Goal: Use online tool/utility: Utilize a website feature to perform a specific function

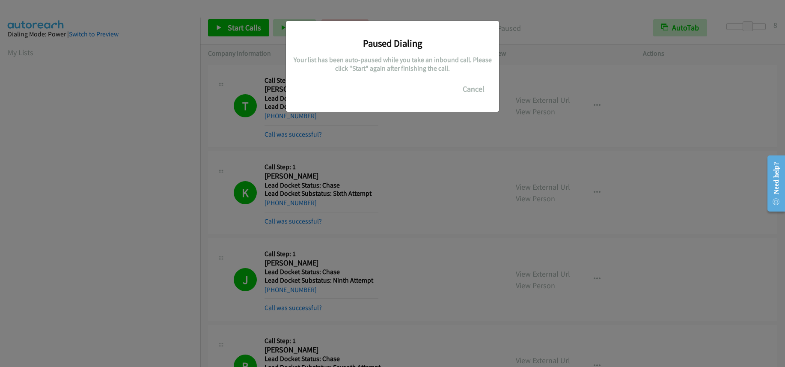
scroll to position [113, 0]
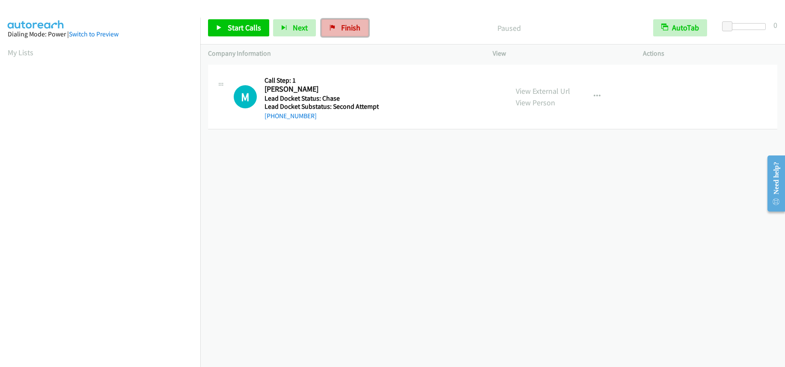
click at [331, 33] on link "Finish" at bounding box center [344, 27] width 47 height 17
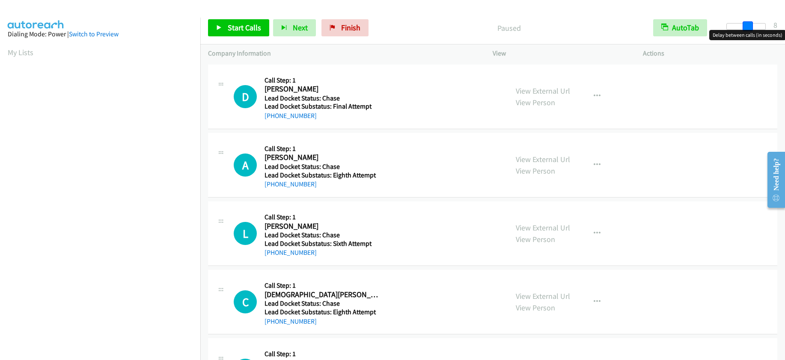
drag, startPoint x: 730, startPoint y: 25, endPoint x: 749, endPoint y: 26, distance: 19.7
click at [749, 26] on span at bounding box center [747, 26] width 10 height 10
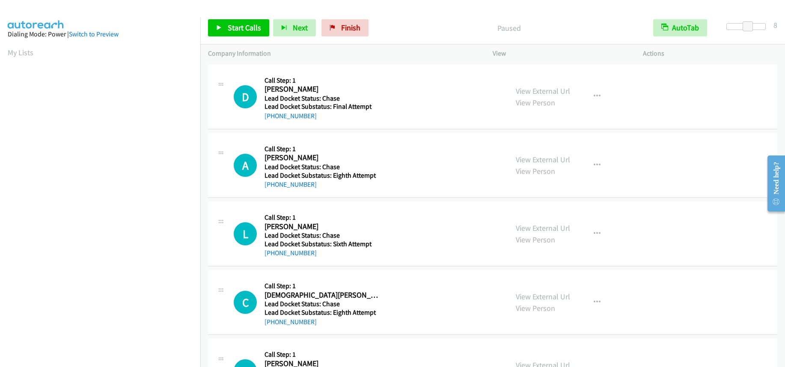
scroll to position [113, 0]
click at [245, 23] on span "Start Calls" at bounding box center [244, 28] width 33 height 10
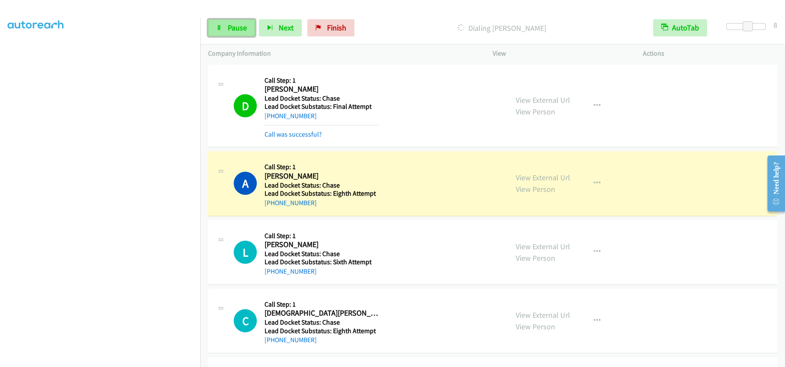
click at [243, 31] on span "Pause" at bounding box center [237, 28] width 19 height 10
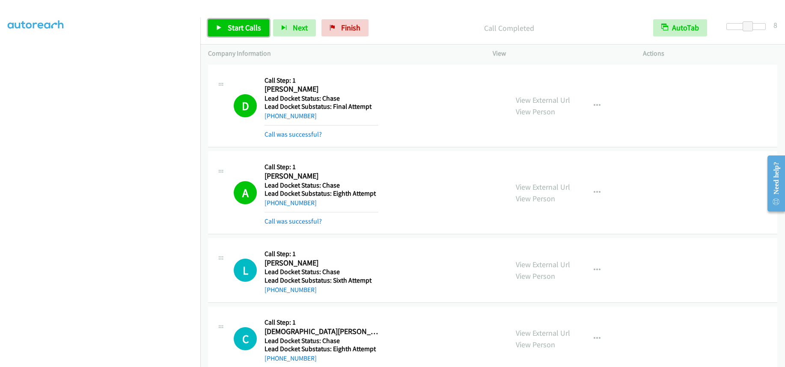
click at [241, 26] on span "Start Calls" at bounding box center [244, 28] width 33 height 10
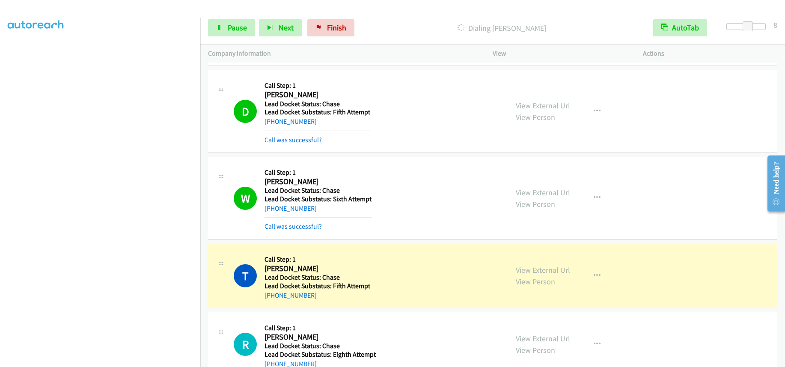
scroll to position [606, 0]
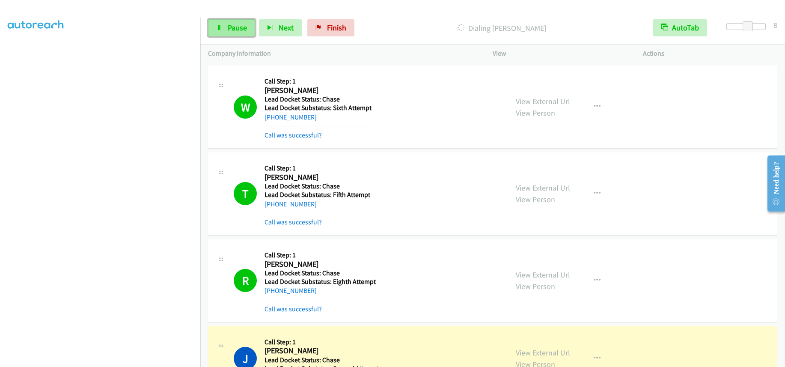
click at [240, 27] on span "Pause" at bounding box center [237, 28] width 19 height 10
